Goal: Complete application form: Complete application form

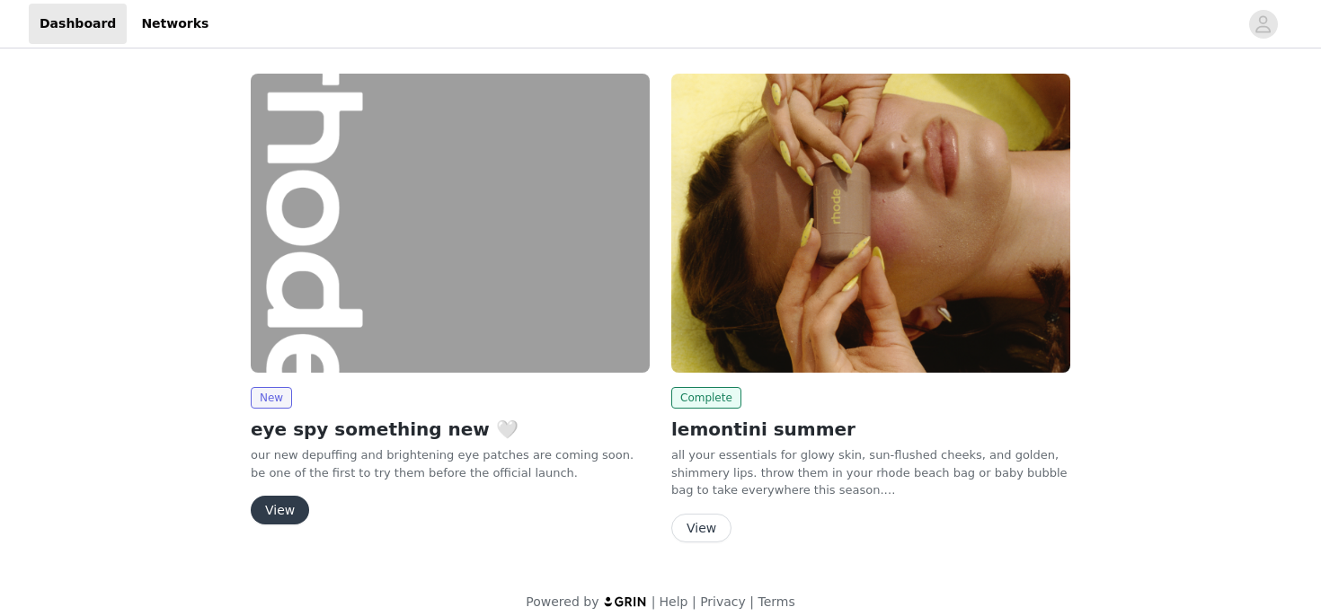
click at [287, 517] on button "View" at bounding box center [280, 510] width 58 height 29
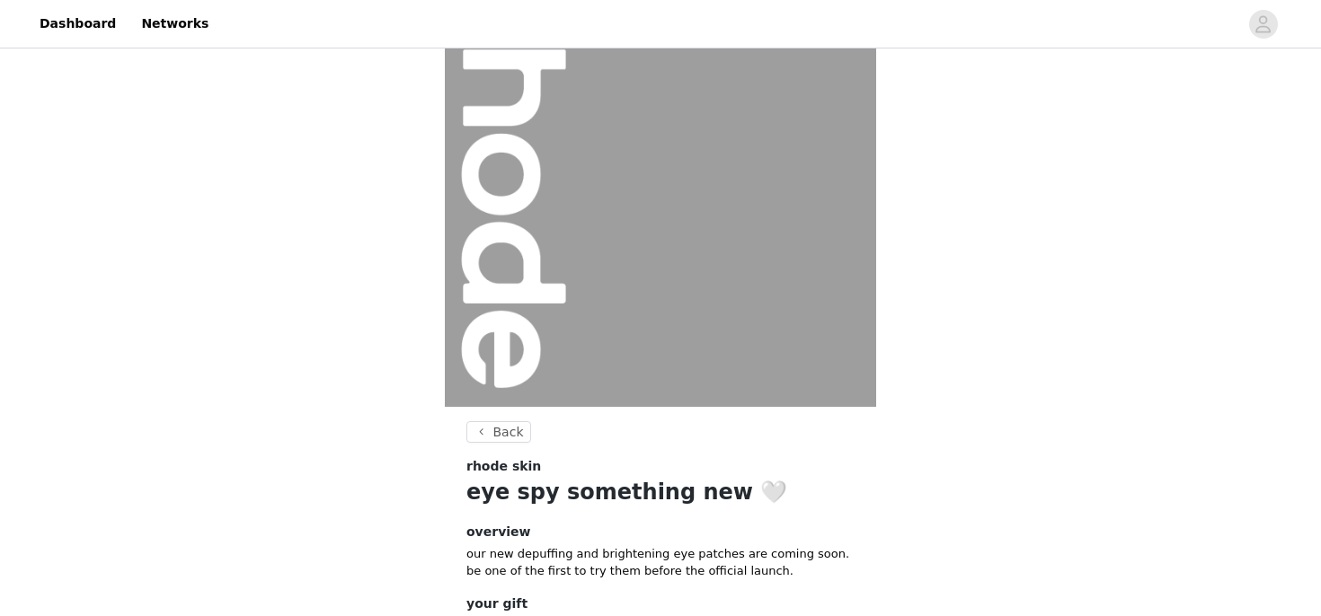
scroll to position [217, 0]
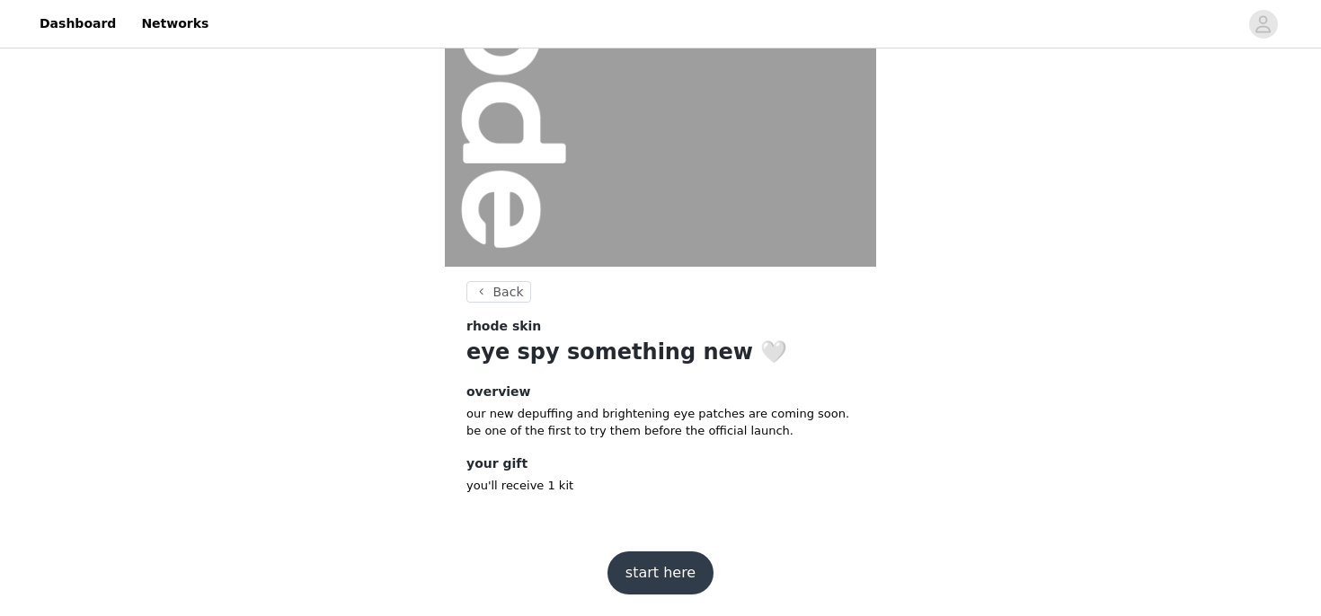
click at [659, 579] on button "start here" at bounding box center [660, 573] width 106 height 43
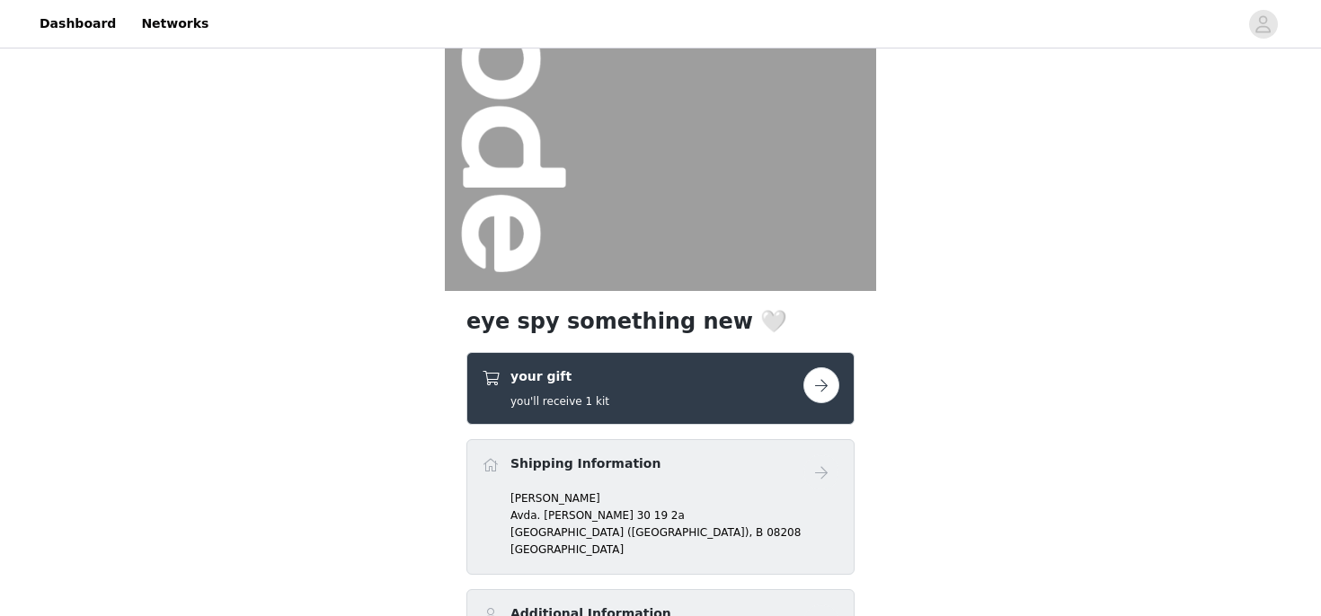
scroll to position [277, 0]
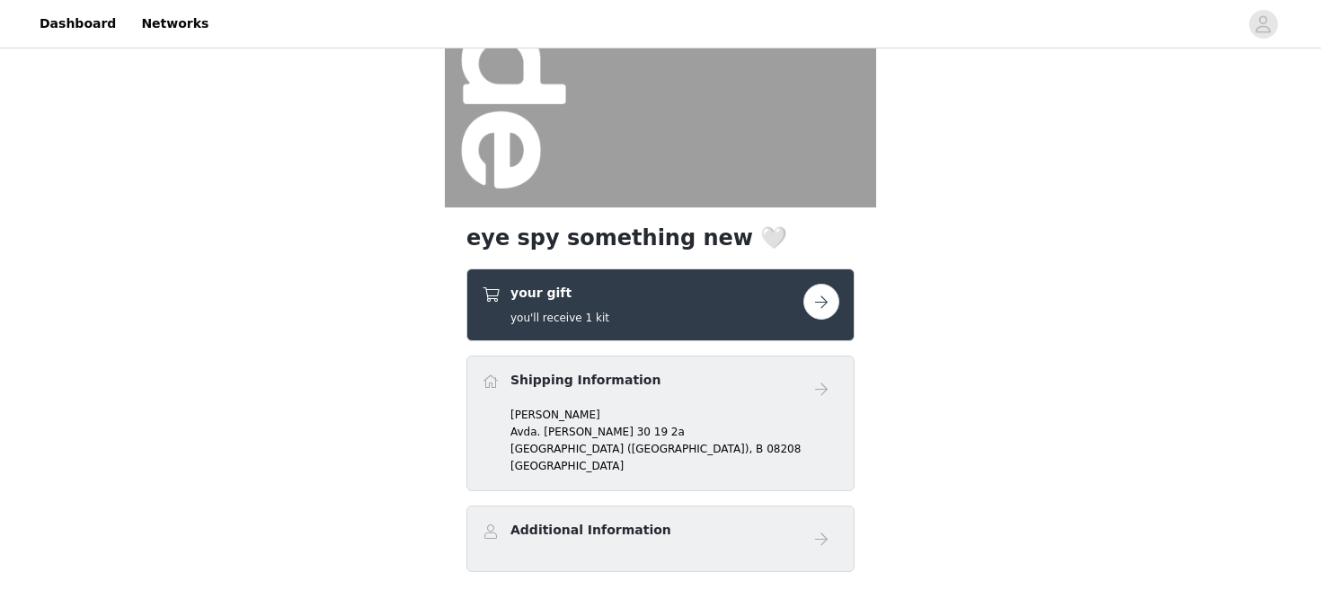
click at [676, 326] on div "your gift you'll receive 1 kit" at bounding box center [660, 305] width 388 height 73
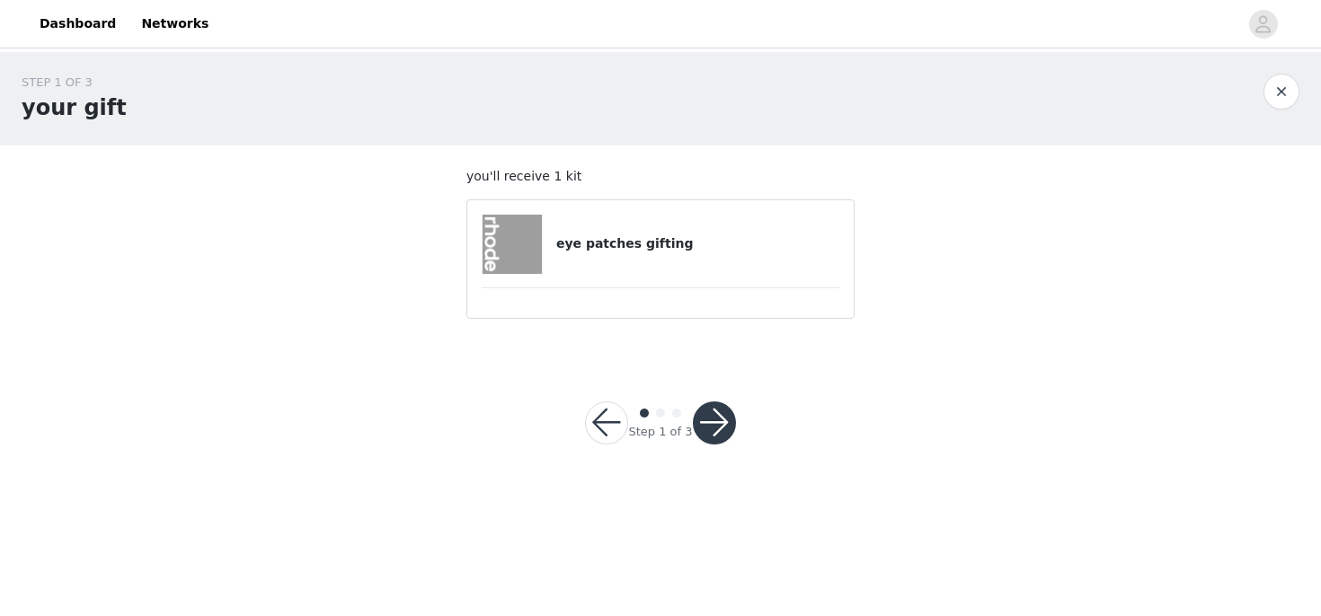
click at [699, 243] on h4 "eye patches gifting" at bounding box center [697, 243] width 283 height 19
click at [628, 255] on div "eye patches gifting" at bounding box center [661, 244] width 358 height 59
click at [712, 423] on button "button" at bounding box center [714, 423] width 43 height 43
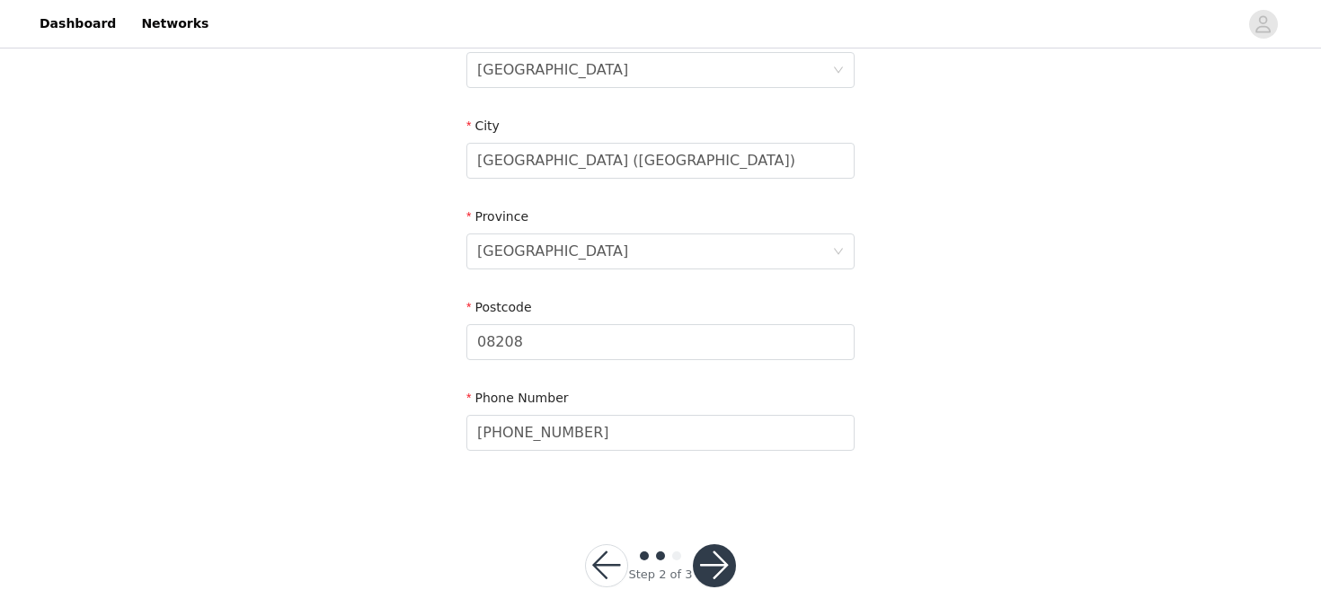
scroll to position [608, 0]
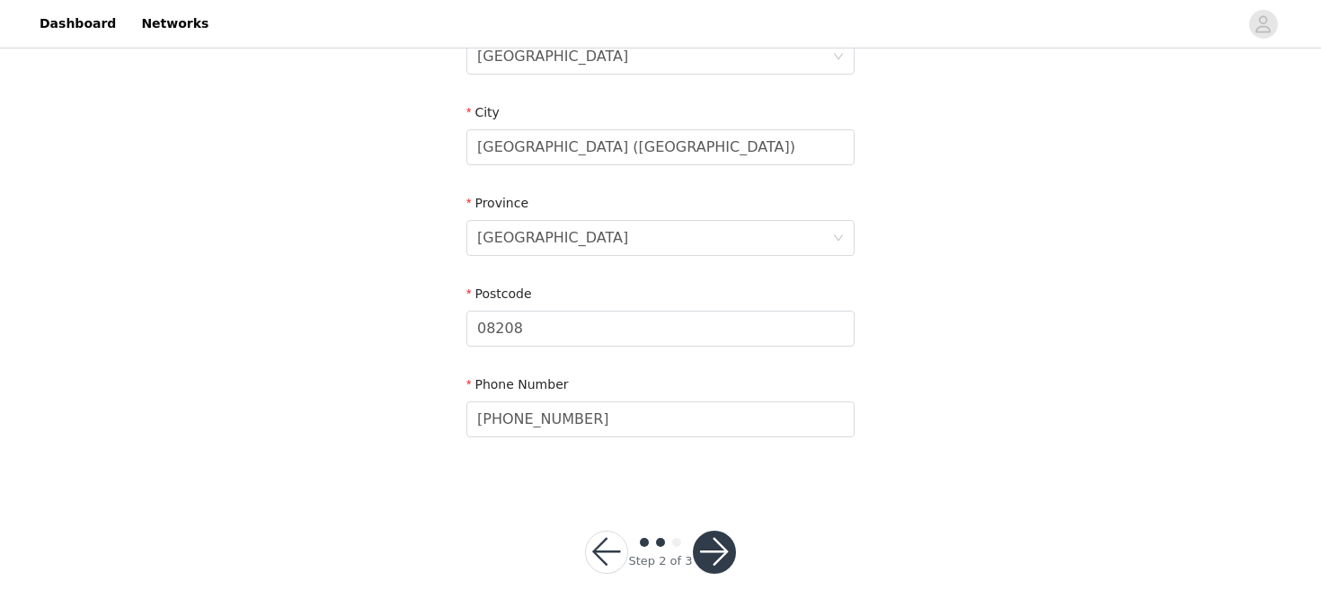
click at [718, 561] on button "button" at bounding box center [714, 552] width 43 height 43
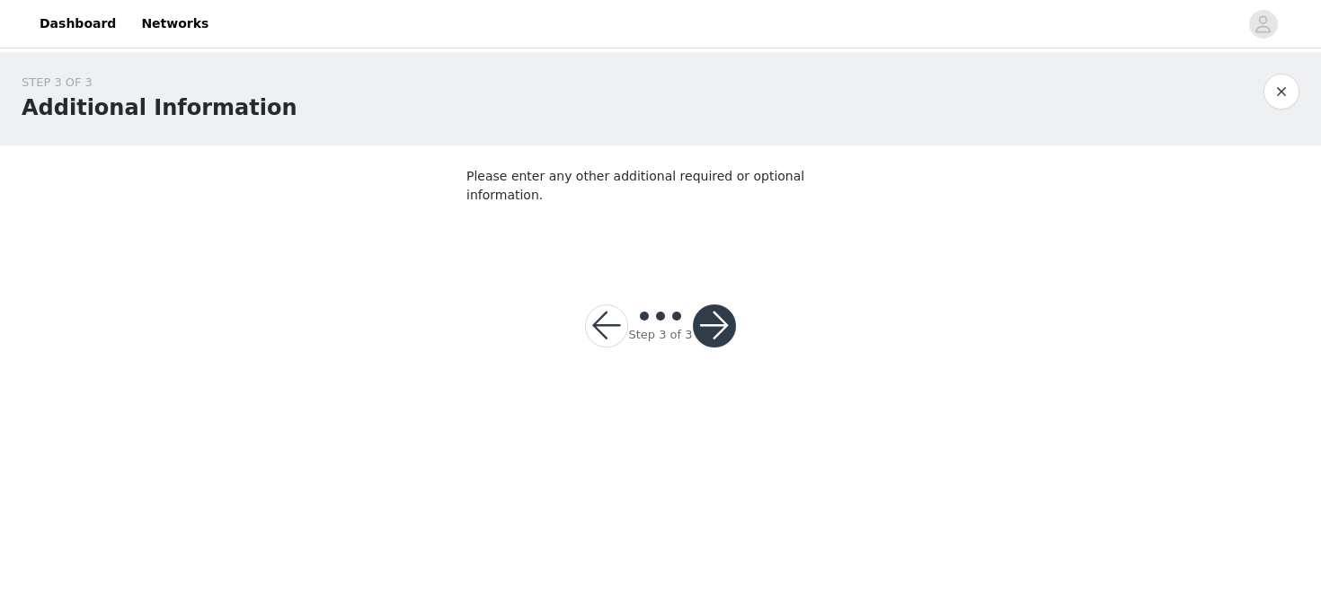
click at [721, 317] on button "button" at bounding box center [714, 326] width 43 height 43
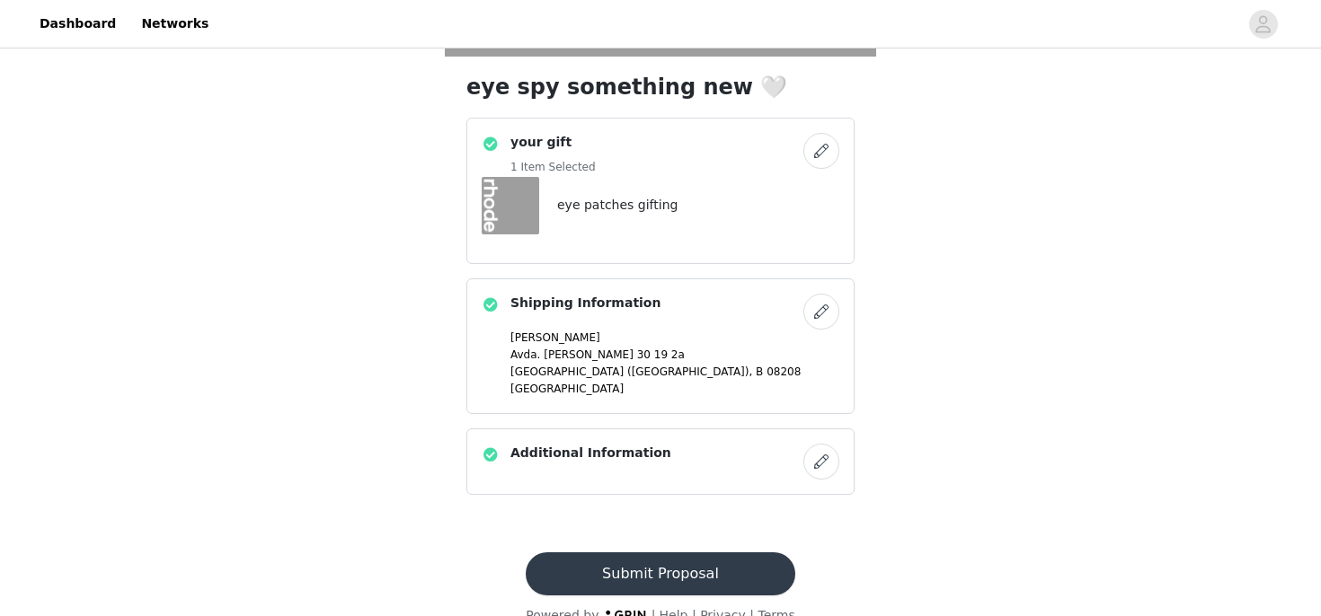
scroll to position [457, 0]
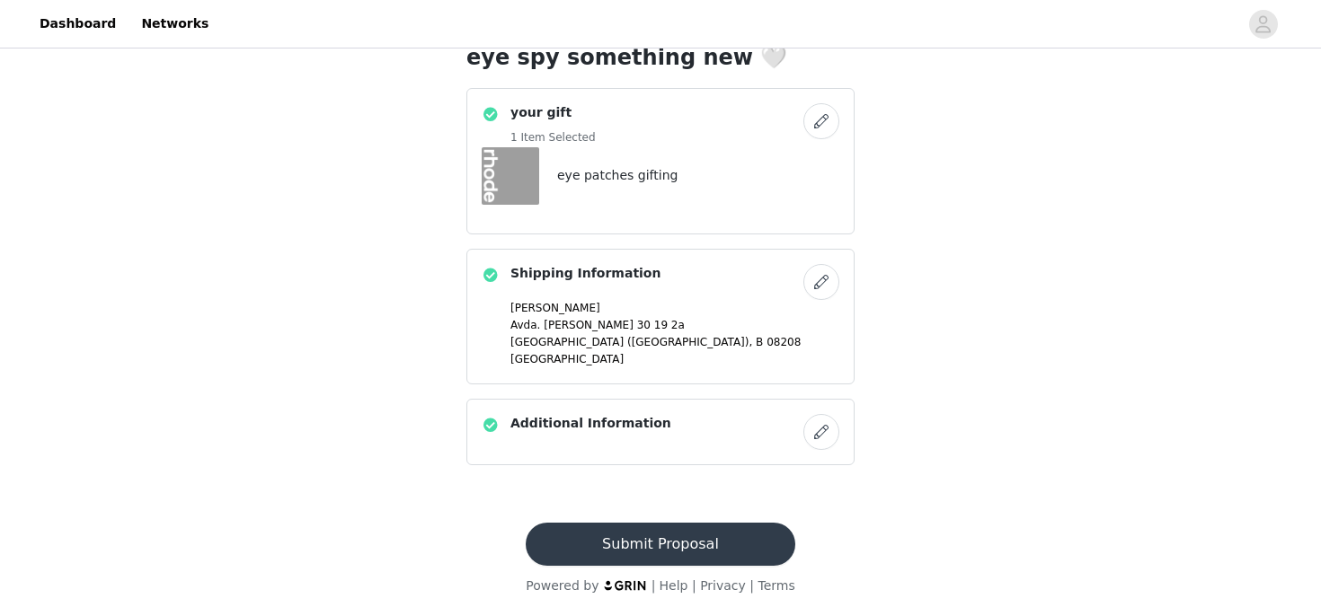
click at [694, 541] on button "Submit Proposal" at bounding box center [660, 544] width 269 height 43
